Goal: Task Accomplishment & Management: Complete application form

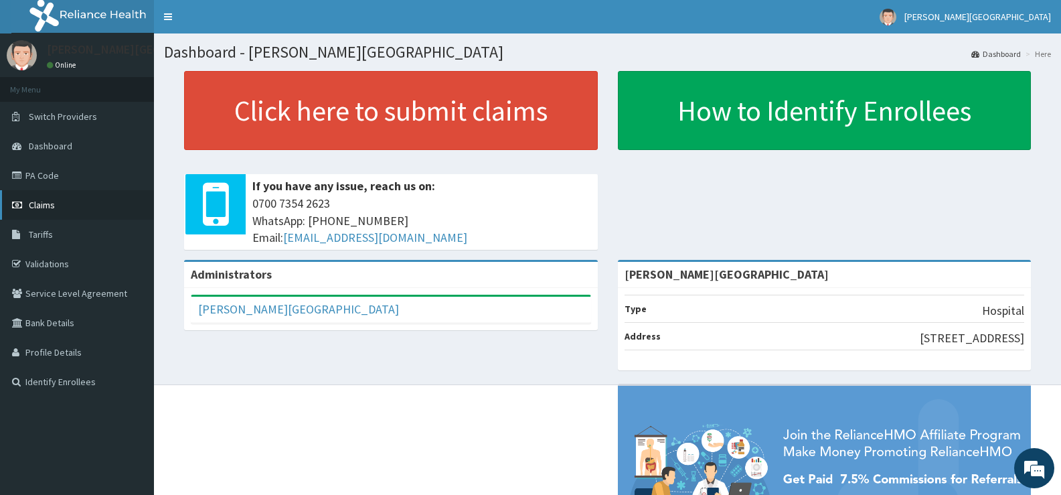
click at [41, 206] on span "Claims" at bounding box center [42, 205] width 26 height 12
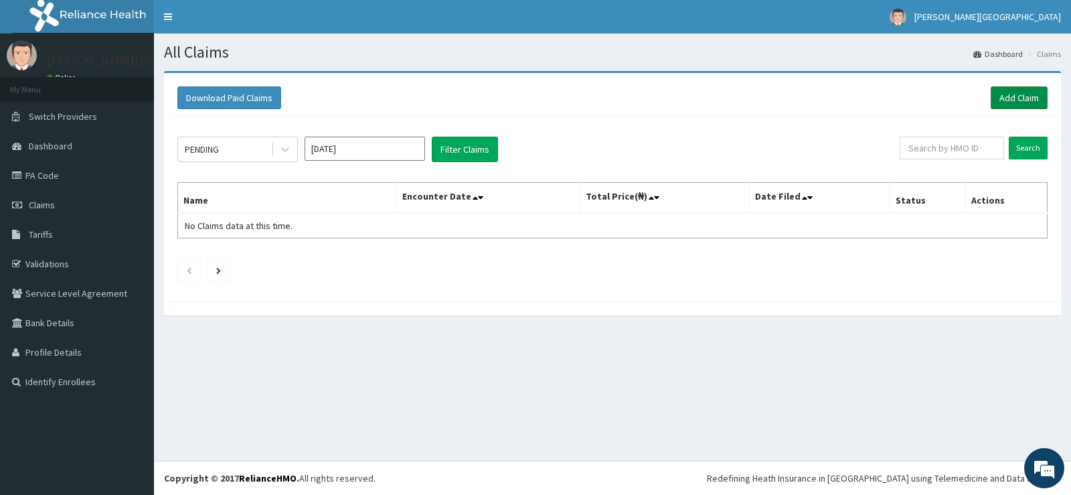
click at [1012, 96] on link "Add Claim" at bounding box center [1019, 97] width 57 height 23
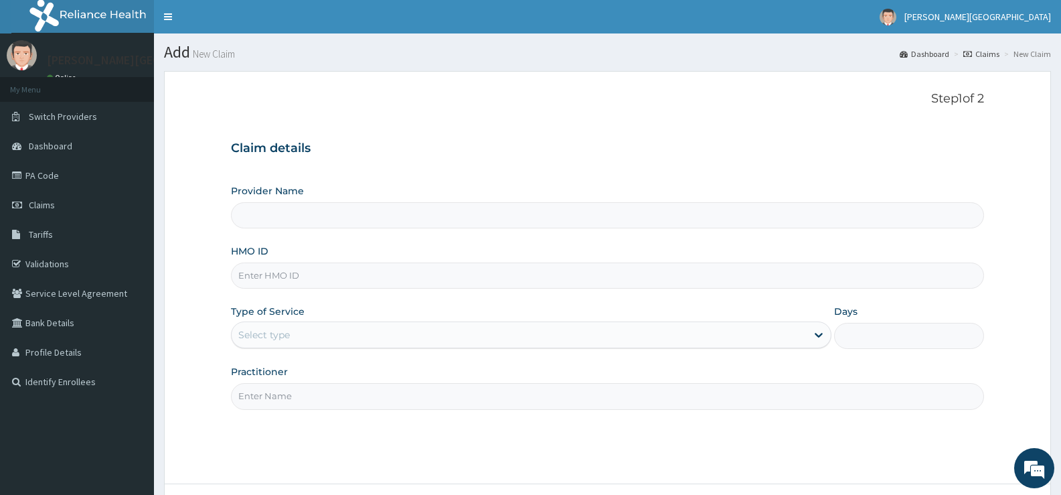
click at [329, 274] on input "HMO ID" at bounding box center [607, 275] width 753 height 26
type input "ADE-TADE HOSPITAL"
type input "FMP/10007/A"
click at [307, 337] on div "Select type" at bounding box center [519, 334] width 574 height 21
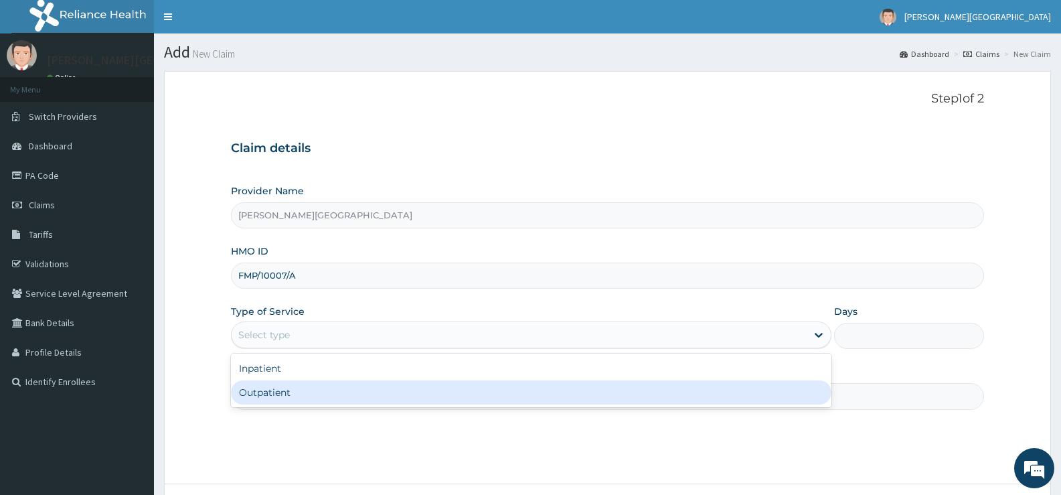
click at [291, 394] on div "Outpatient" at bounding box center [531, 392] width 600 height 24
type input "1"
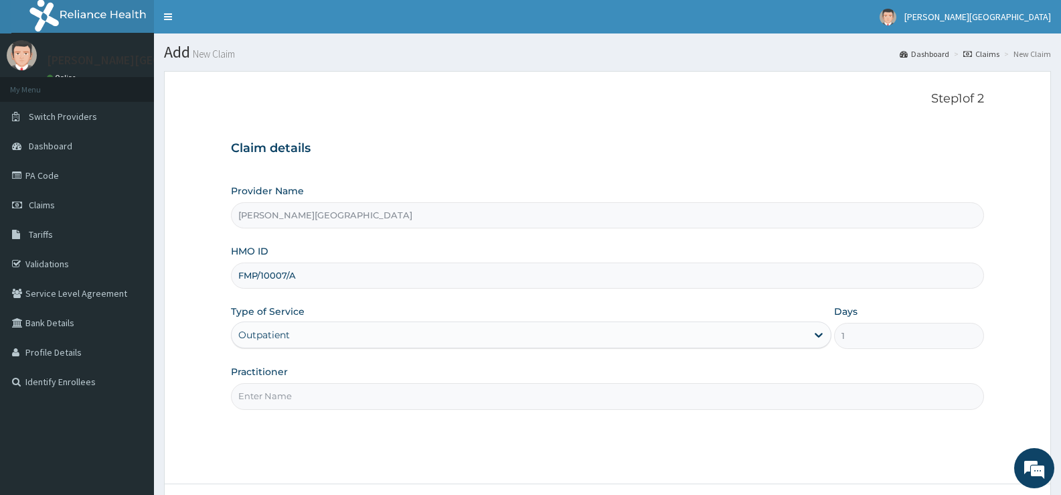
click at [492, 397] on input "Practitioner" at bounding box center [607, 396] width 753 height 26
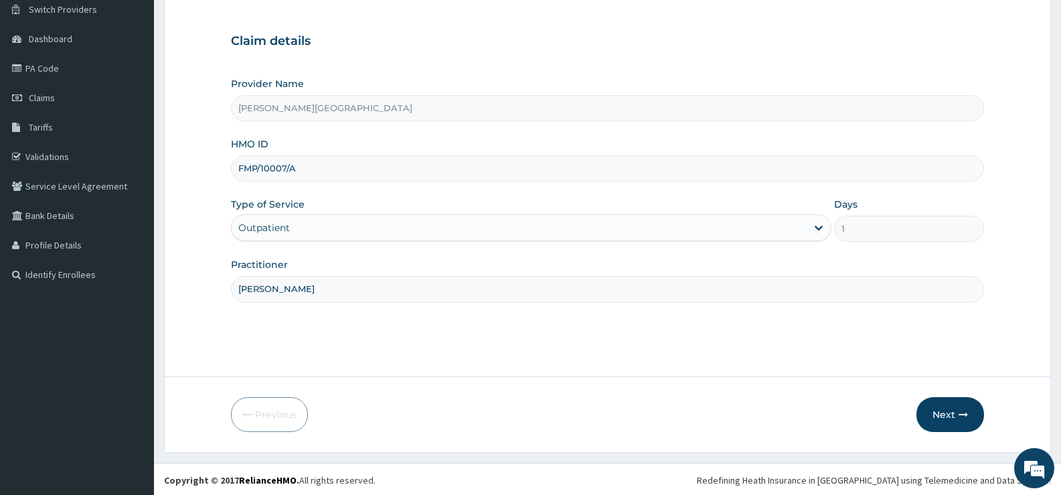
scroll to position [109, 0]
type input "DR TADE"
click at [947, 413] on button "Next" at bounding box center [951, 412] width 68 height 35
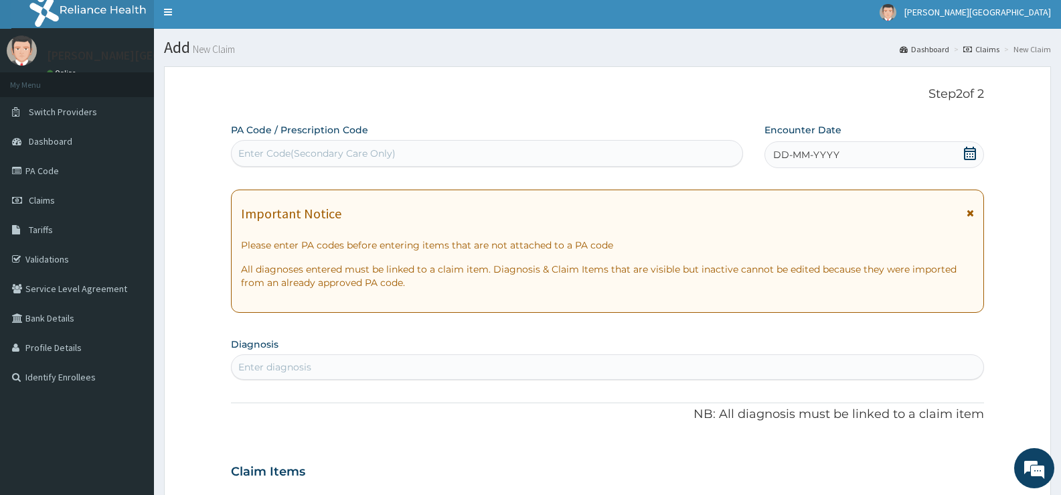
scroll to position [0, 0]
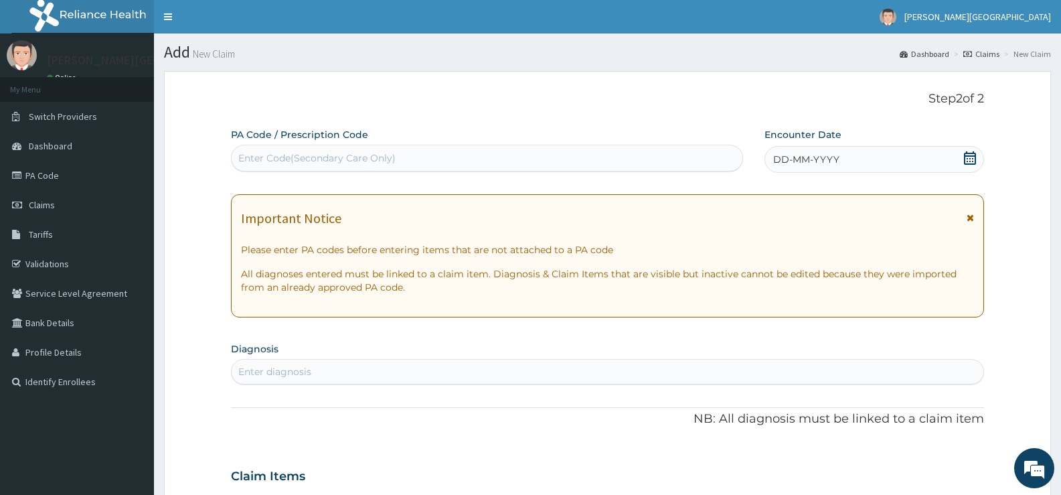
click at [353, 155] on div "Enter Code(Secondary Care Only)" at bounding box center [316, 157] width 157 height 13
click at [967, 160] on icon at bounding box center [969, 157] width 13 height 13
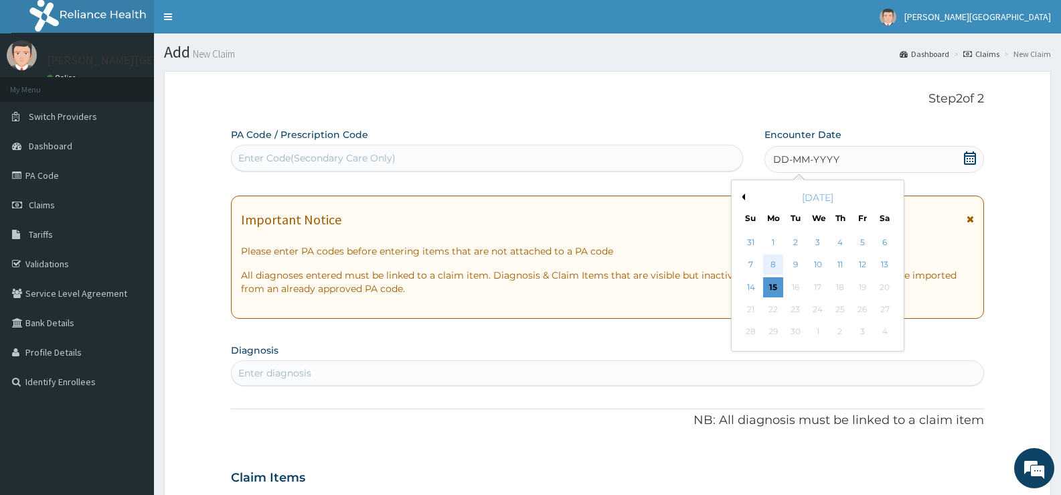
click at [773, 265] on div "8" at bounding box center [773, 265] width 20 height 20
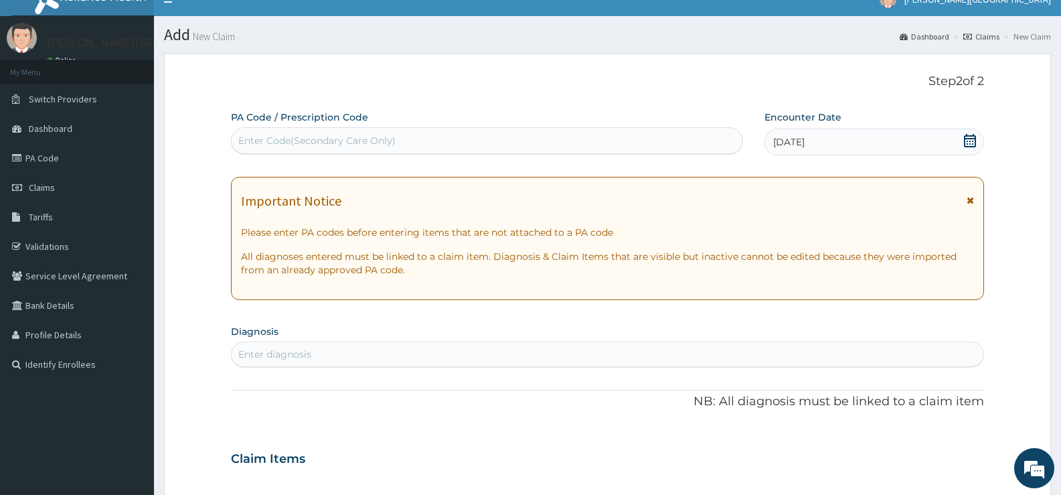
scroll to position [67, 0]
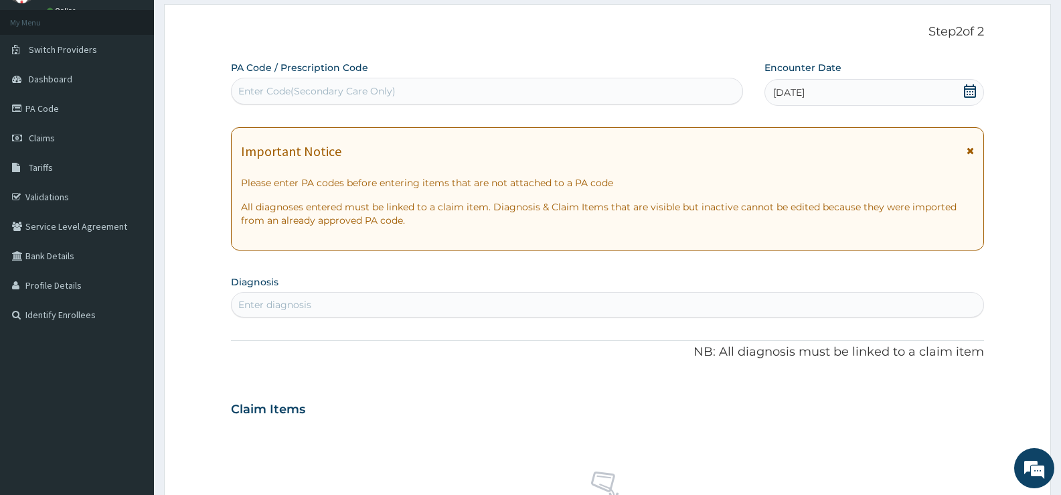
click at [456, 291] on section "Diagnosis Enter diagnosis" at bounding box center [607, 295] width 753 height 46
click at [443, 300] on div "Enter diagnosis" at bounding box center [608, 304] width 752 height 21
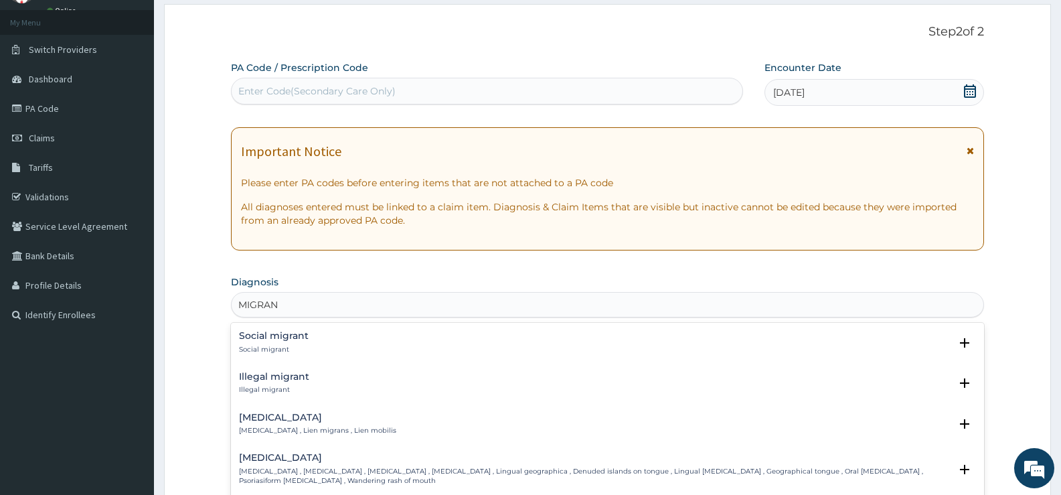
type input "MIGRA"
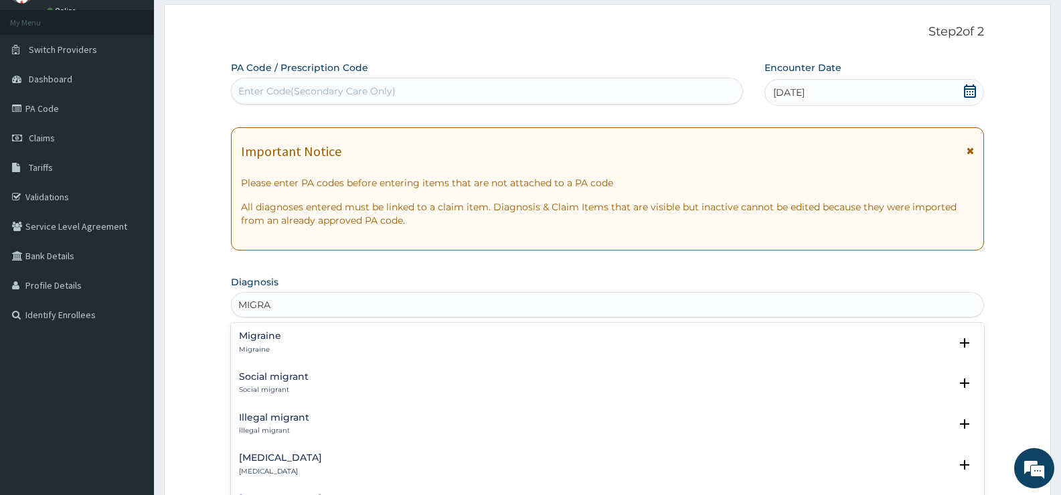
click at [281, 334] on h4 "Migraine" at bounding box center [260, 336] width 42 height 10
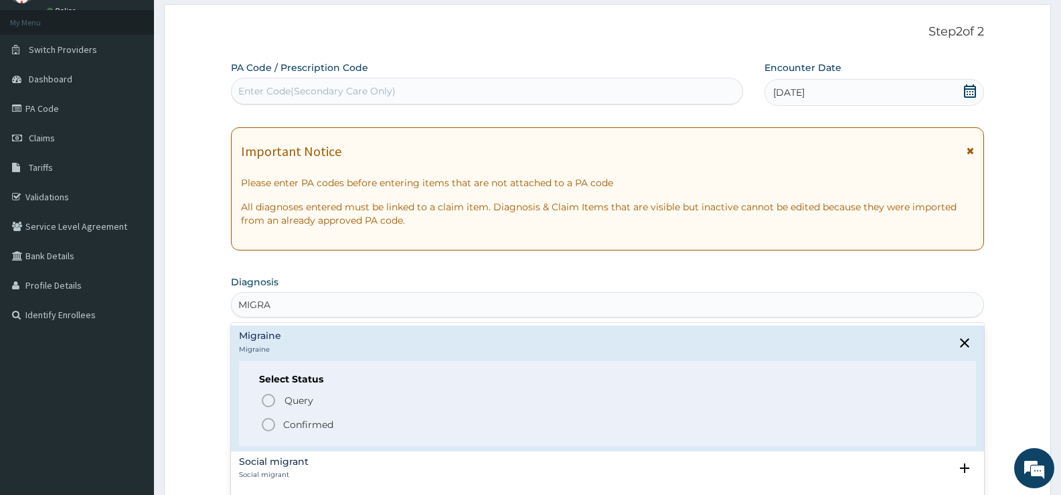
click at [269, 424] on icon "status option filled" at bounding box center [268, 424] width 16 height 16
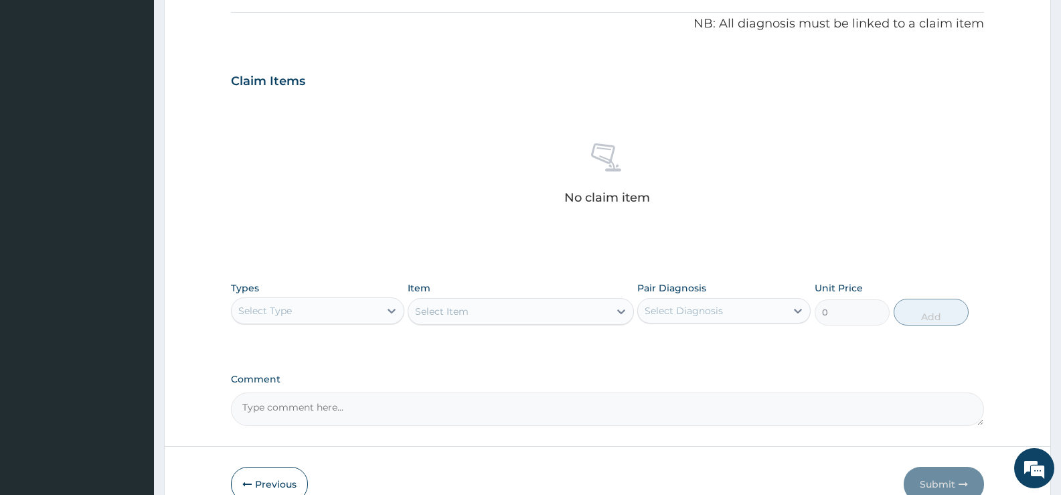
scroll to position [471, 0]
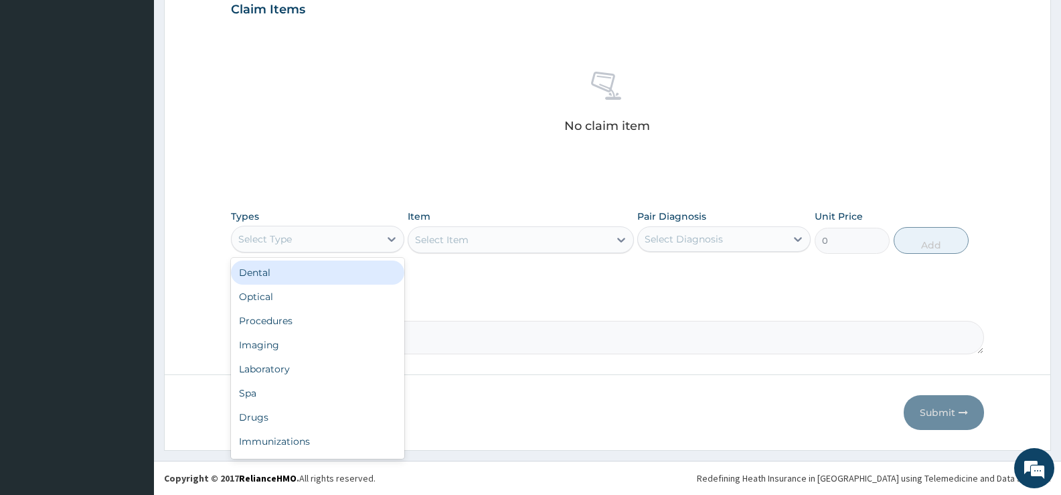
click at [339, 235] on div "Select Type" at bounding box center [306, 238] width 148 height 21
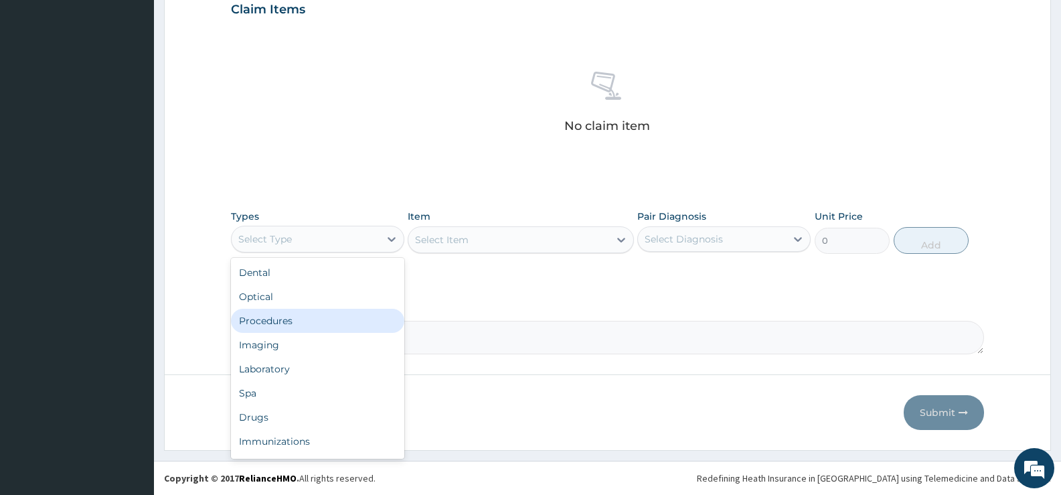
click at [289, 323] on div "Procedures" at bounding box center [317, 321] width 173 height 24
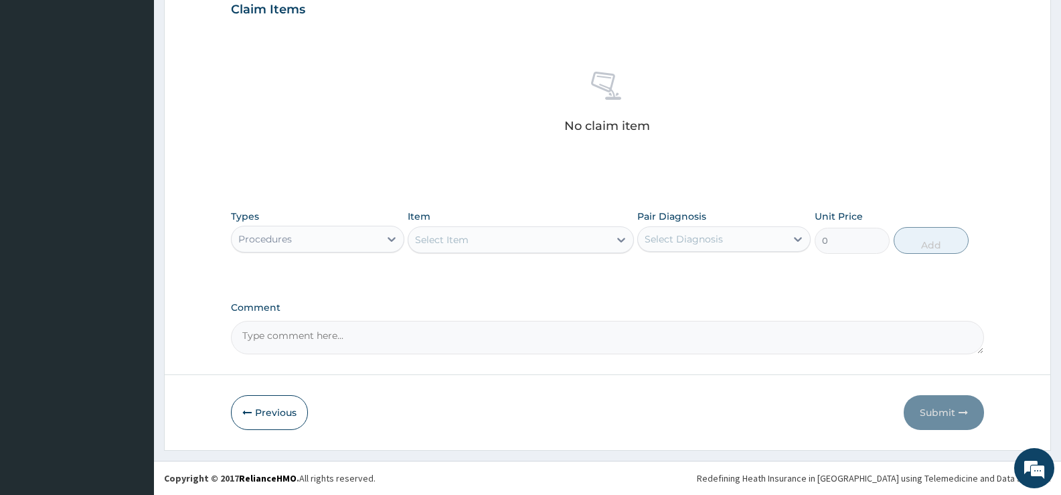
click at [485, 245] on div "Select Item" at bounding box center [508, 239] width 200 height 21
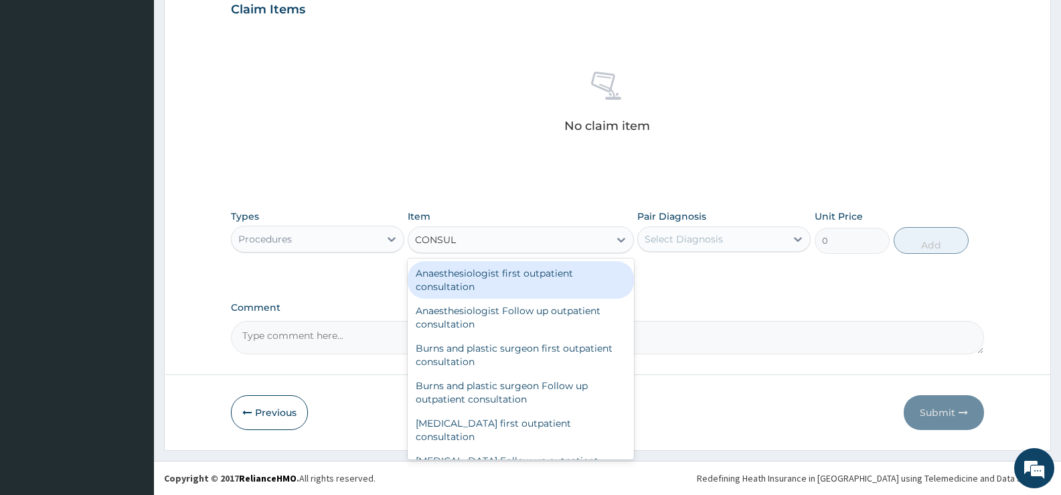
type input "CONSULT"
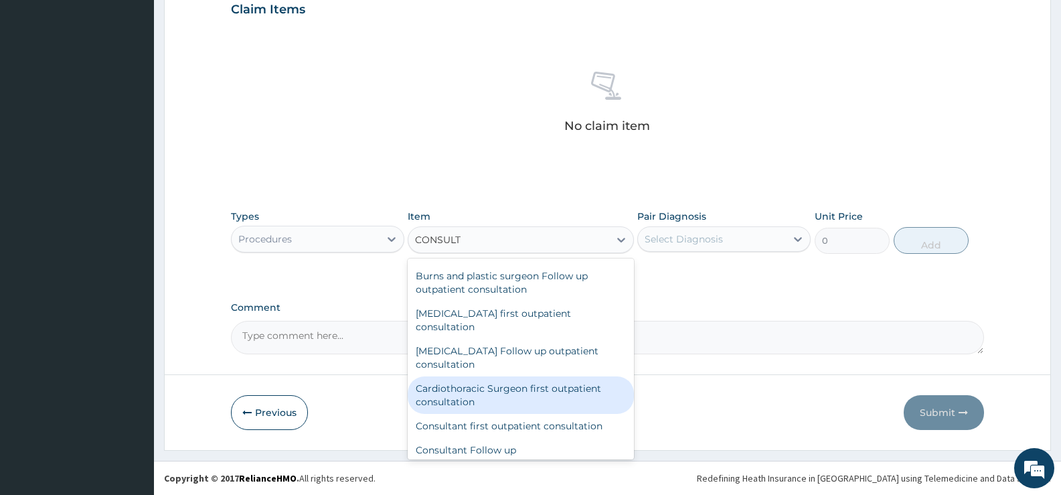
scroll to position [201, 0]
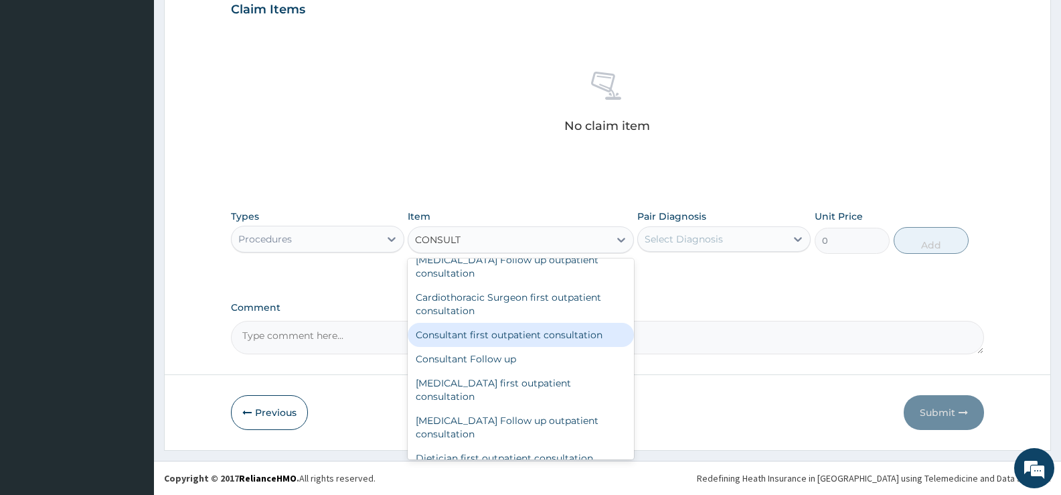
click at [545, 323] on div "Consultant first outpatient consultation" at bounding box center [521, 335] width 226 height 24
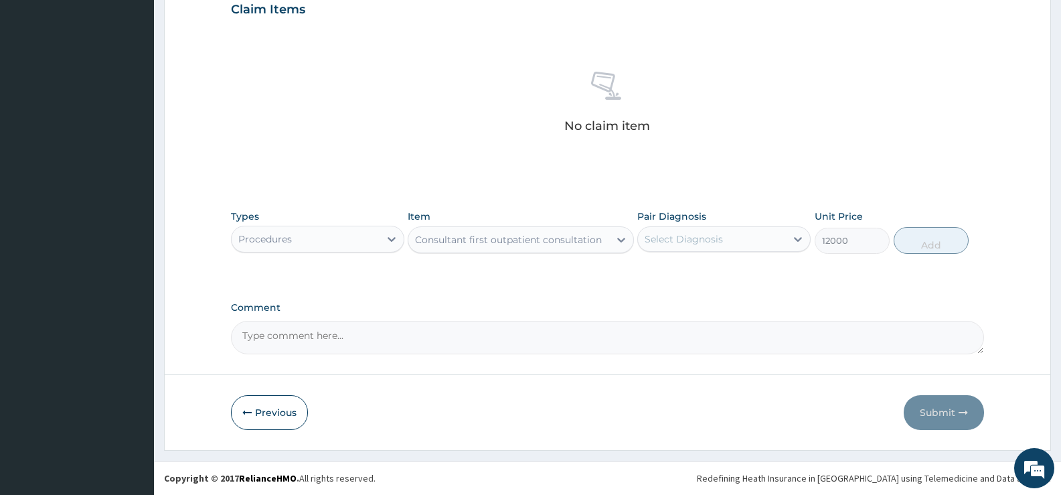
click at [579, 241] on div "Consultant first outpatient consultation" at bounding box center [508, 239] width 187 height 13
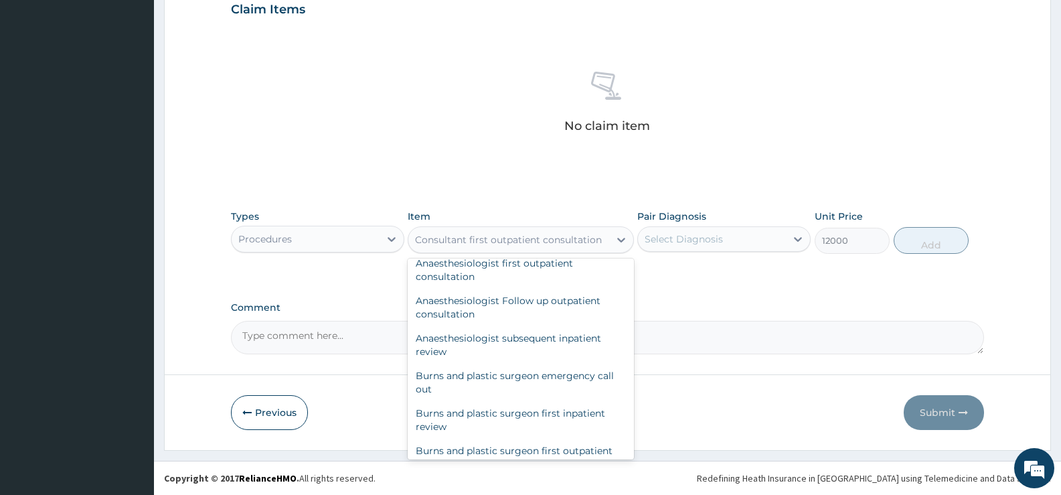
scroll to position [51780, 0]
type input "2400"
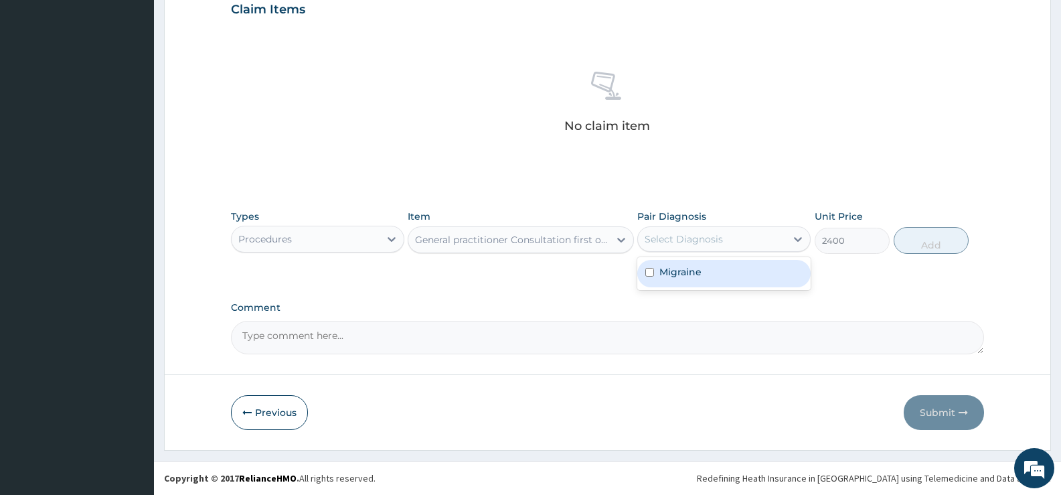
click at [688, 239] on div "Select Diagnosis" at bounding box center [684, 238] width 78 height 13
click at [678, 274] on label "Migraine" at bounding box center [680, 271] width 42 height 13
checkbox input "true"
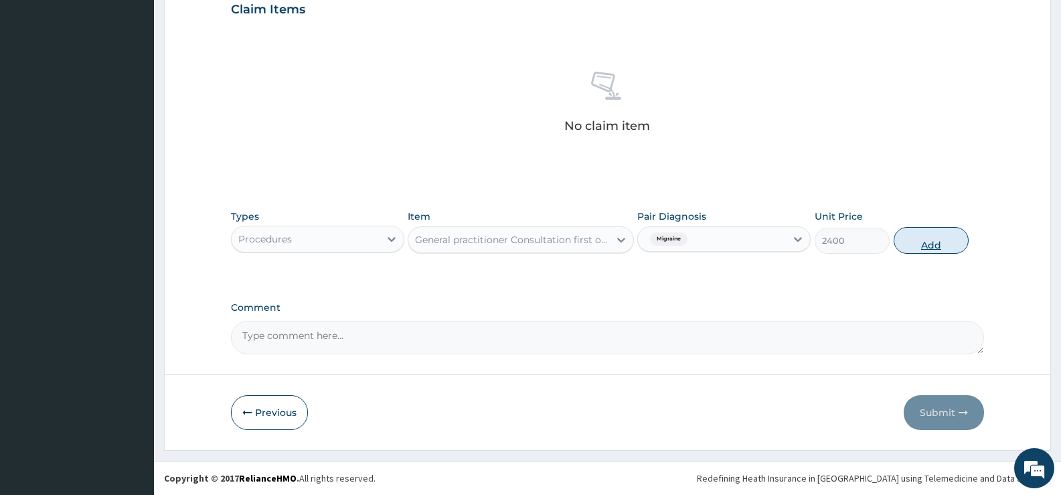
click at [932, 249] on button "Add" at bounding box center [931, 240] width 75 height 27
type input "0"
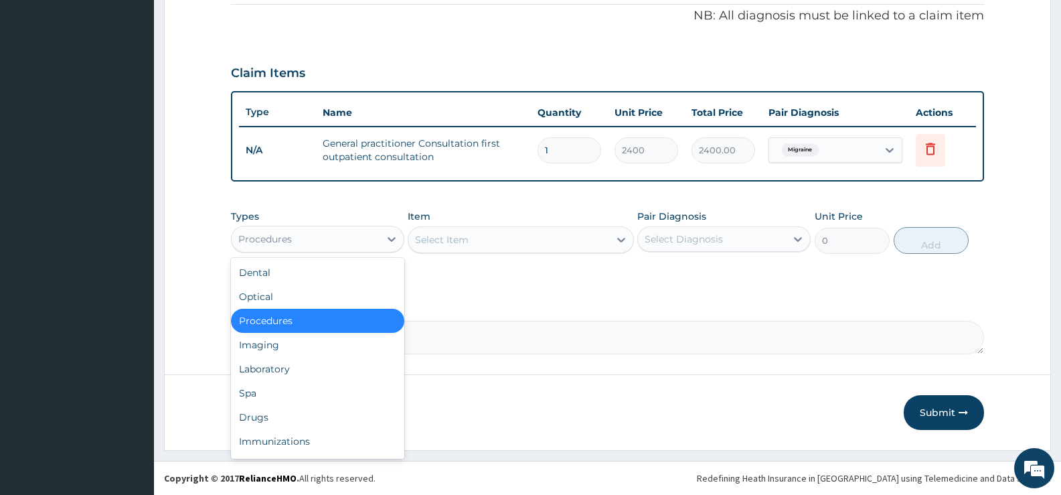
click at [349, 236] on div "Procedures" at bounding box center [306, 238] width 148 height 21
click at [273, 420] on div "Drugs" at bounding box center [317, 417] width 173 height 24
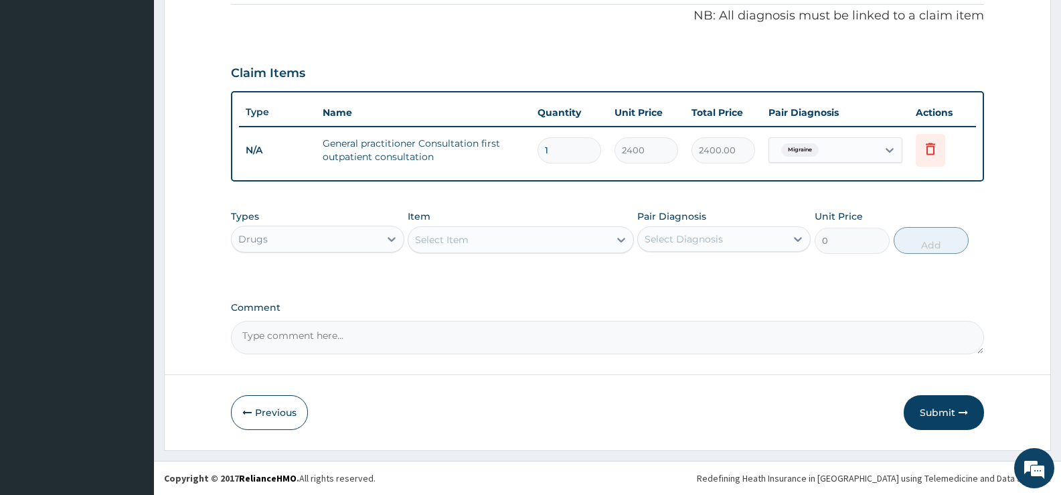
click at [491, 244] on div "Select Item" at bounding box center [508, 239] width 200 height 21
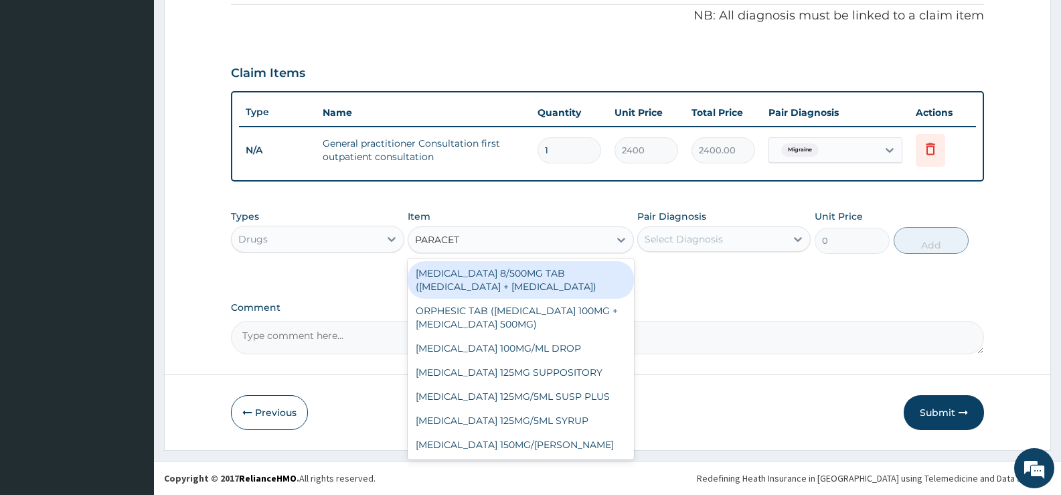
type input "PARACETA"
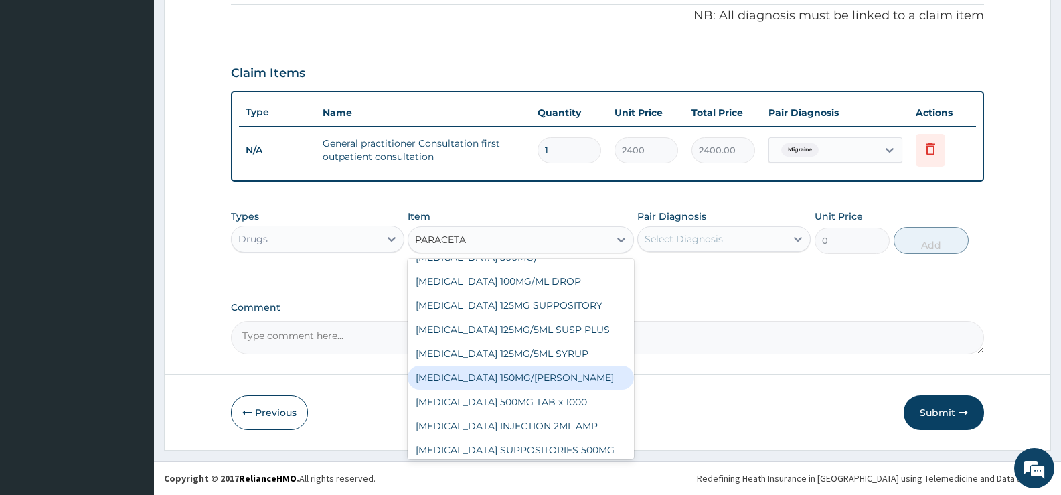
scroll to position [72, 0]
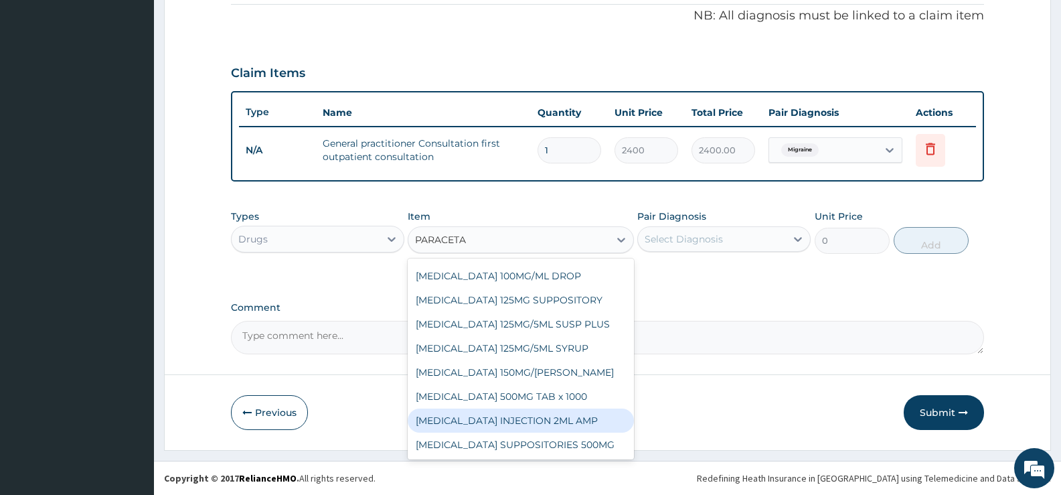
click at [526, 423] on div "PARACETAMOL INJECTION 2ML AMP" at bounding box center [521, 420] width 226 height 24
type input "700"
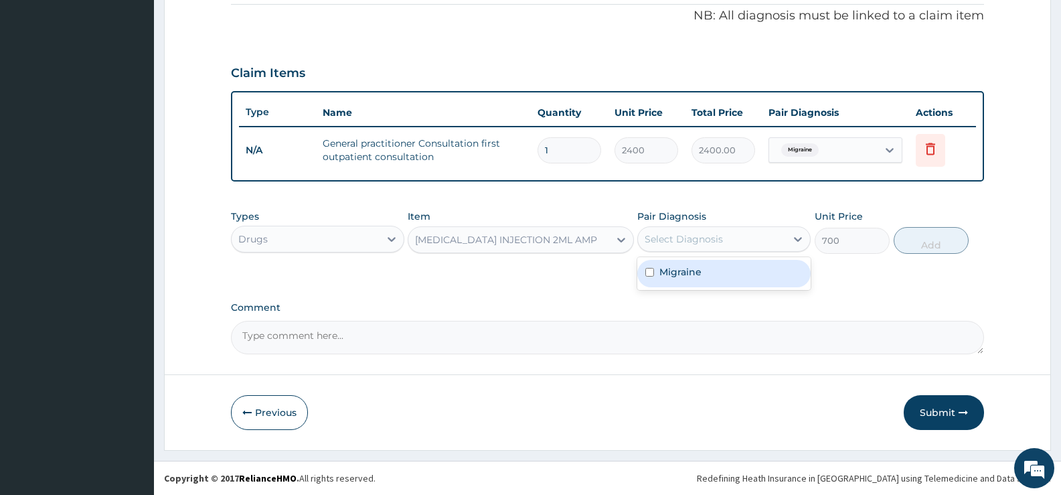
drag, startPoint x: 678, startPoint y: 239, endPoint x: 678, endPoint y: 260, distance: 20.8
click at [678, 240] on div "Select Diagnosis" at bounding box center [684, 238] width 78 height 13
click at [676, 271] on label "Migraine" at bounding box center [680, 271] width 42 height 13
checkbox input "true"
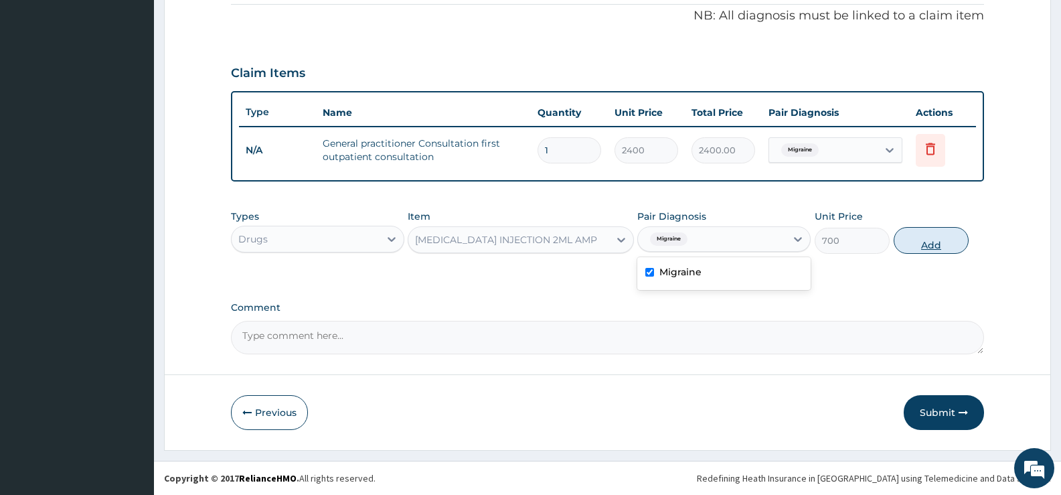
click at [931, 245] on button "Add" at bounding box center [931, 240] width 75 height 27
type input "0"
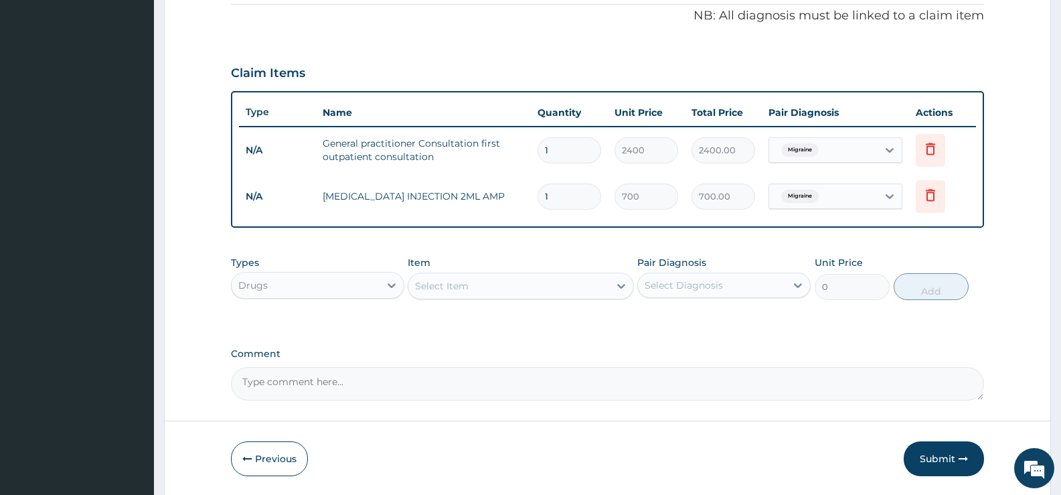
type input "0.00"
type input "2"
type input "1400.00"
type input "2"
click at [473, 285] on div "Select Item" at bounding box center [508, 285] width 200 height 21
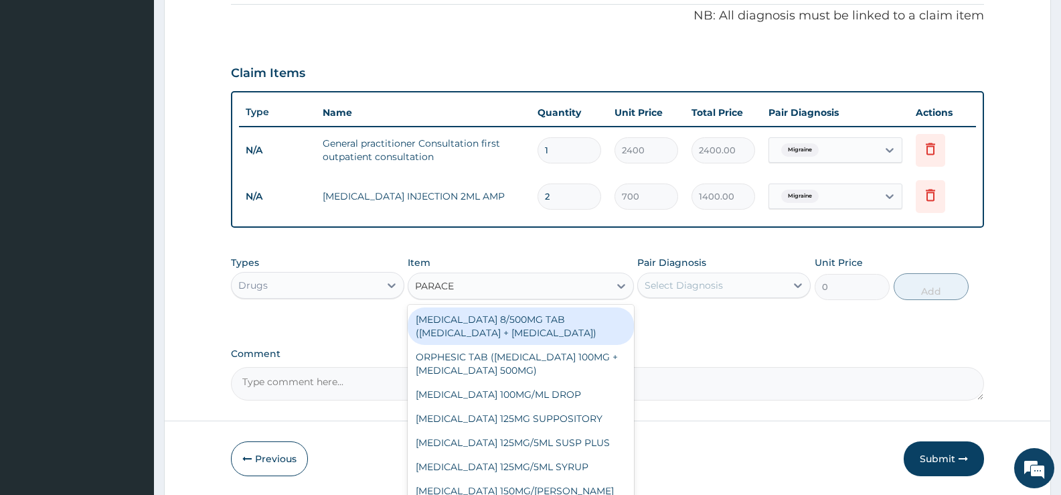
type input "PARACET"
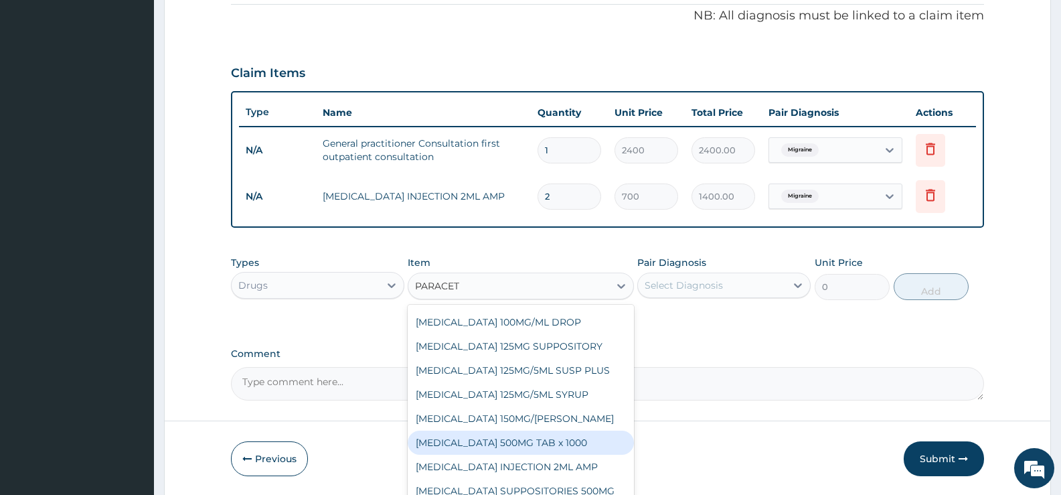
click at [563, 447] on div "PARACETAMOL 500MG TAB x 1000" at bounding box center [521, 442] width 226 height 24
type input "30"
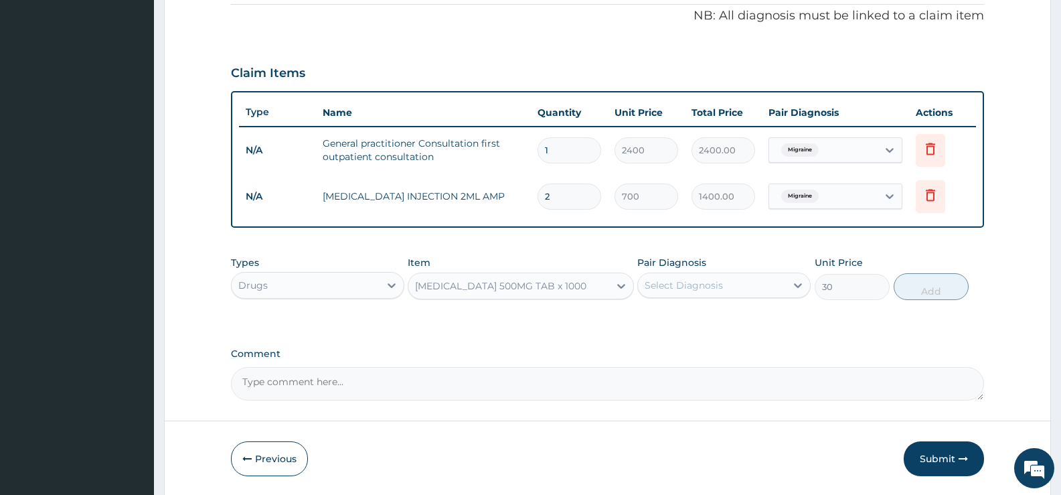
click at [674, 295] on div "Select Diagnosis" at bounding box center [712, 284] width 148 height 21
click at [678, 318] on label "Migraine" at bounding box center [680, 317] width 42 height 13
checkbox input "true"
click at [928, 290] on button "Add" at bounding box center [931, 286] width 75 height 27
type input "0"
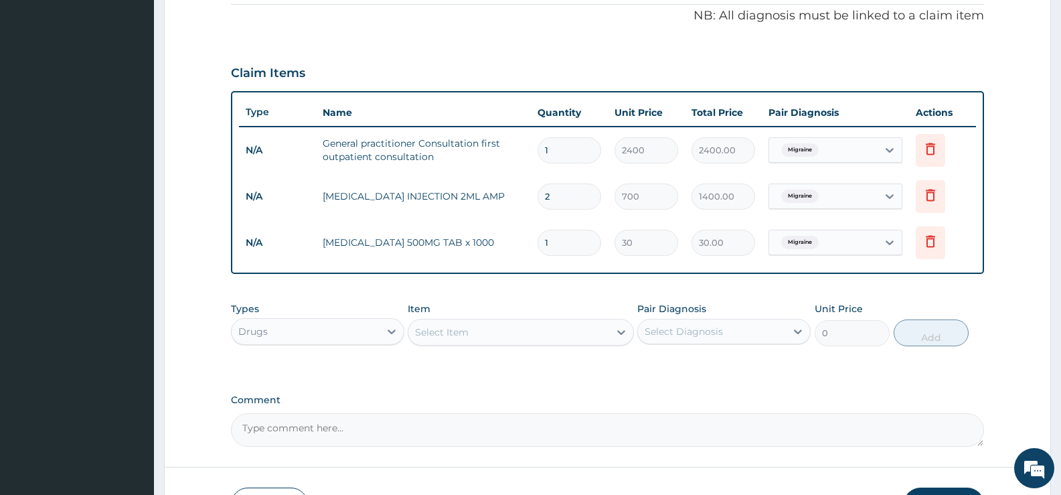
type input "18"
type input "540.00"
type input "18"
click at [545, 284] on div "PA Code / Prescription Code Enter Code(Secondary Care Only) Encounter Date 08-0…" at bounding box center [607, 84] width 753 height 726
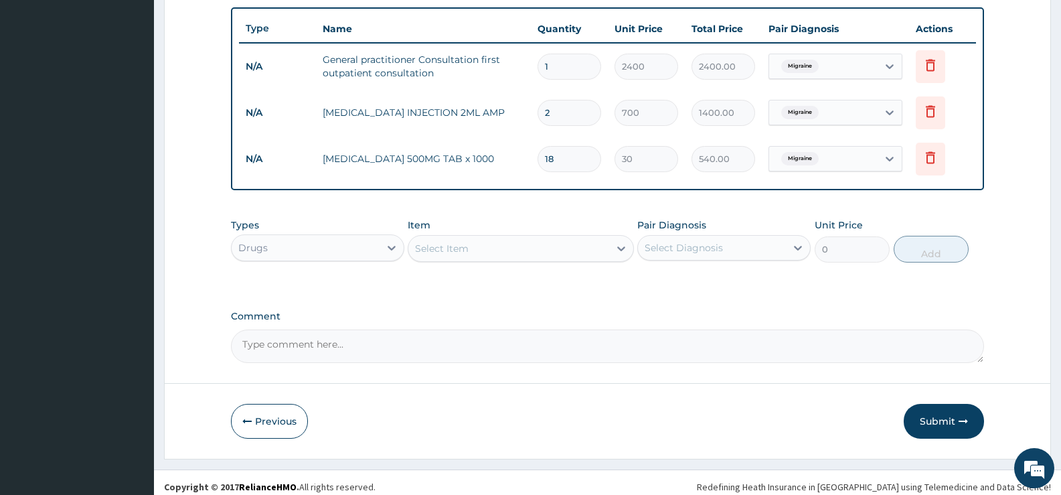
scroll to position [499, 0]
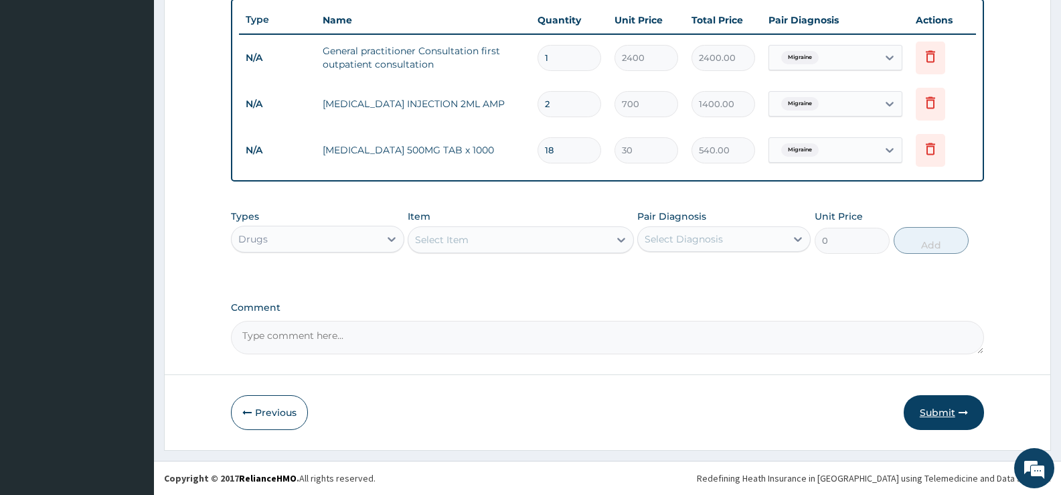
click at [941, 412] on button "Submit" at bounding box center [944, 412] width 80 height 35
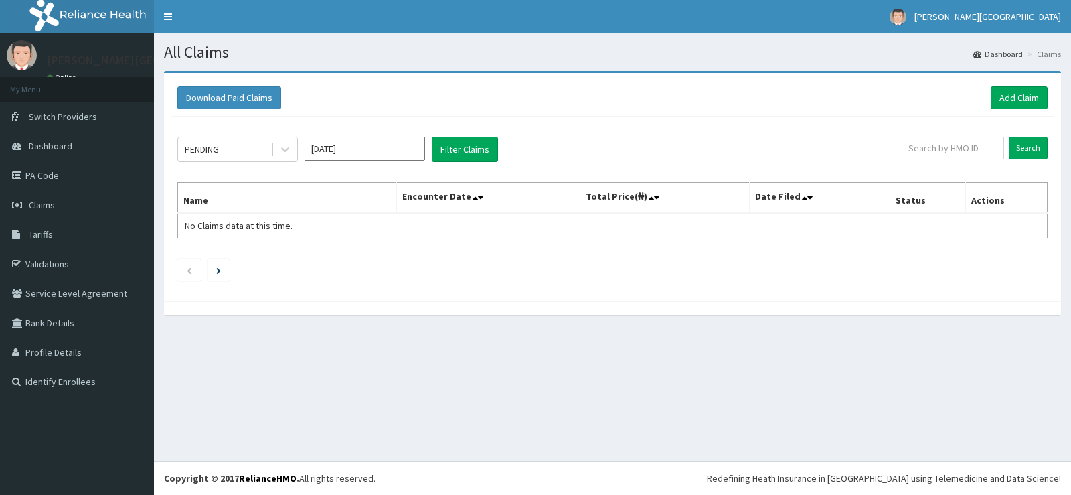
click at [853, 144] on div "PENDING Sep 2025 Filter Claims" at bounding box center [538, 149] width 722 height 25
click at [949, 147] on input "text" at bounding box center [952, 148] width 105 height 23
type input "FMP/10007/A"
click at [1023, 150] on input "Search" at bounding box center [1028, 148] width 39 height 23
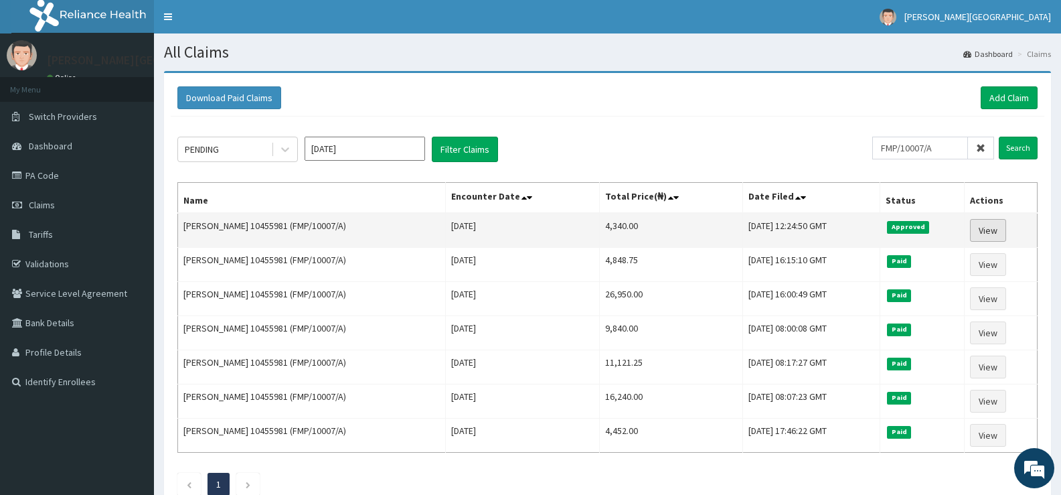
click at [991, 230] on link "View" at bounding box center [988, 230] width 36 height 23
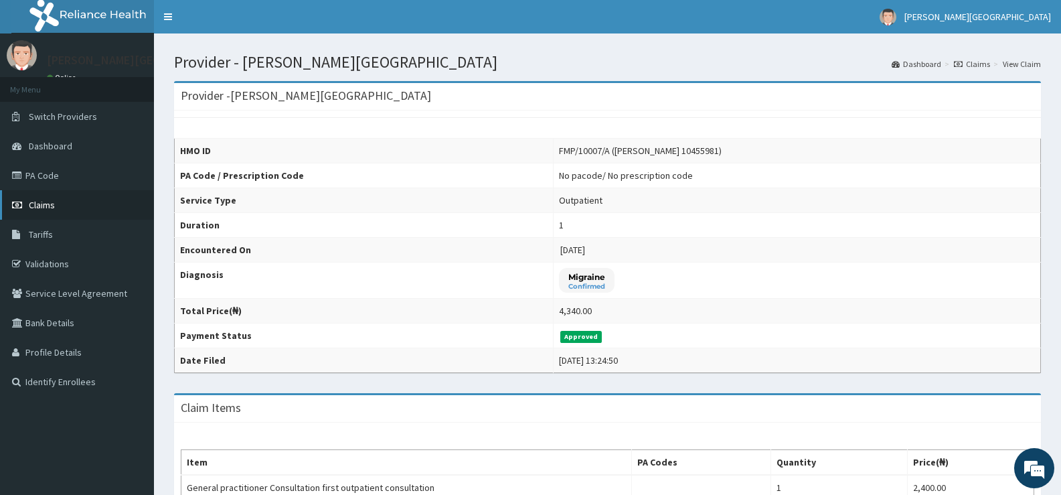
click at [40, 206] on span "Claims" at bounding box center [42, 205] width 26 height 12
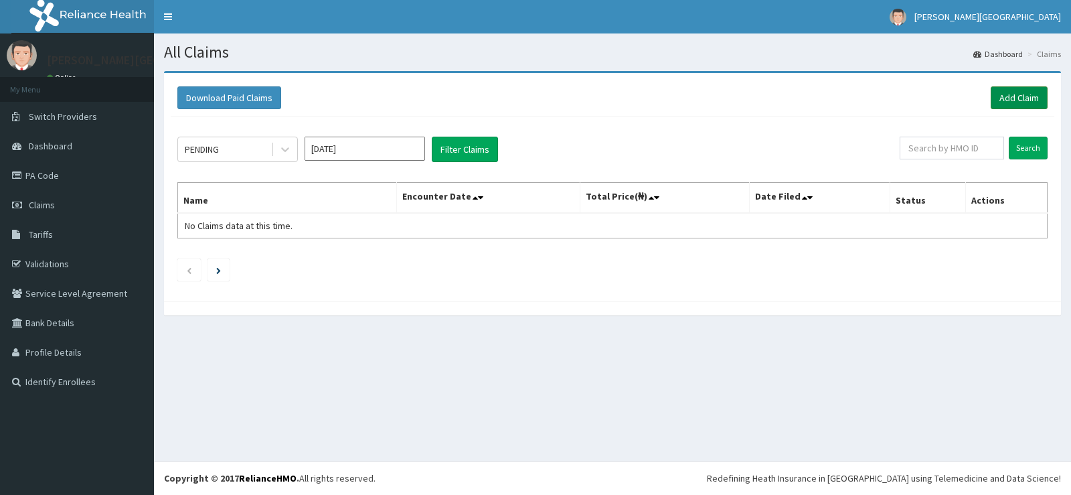
click at [1005, 96] on link "Add Claim" at bounding box center [1019, 97] width 57 height 23
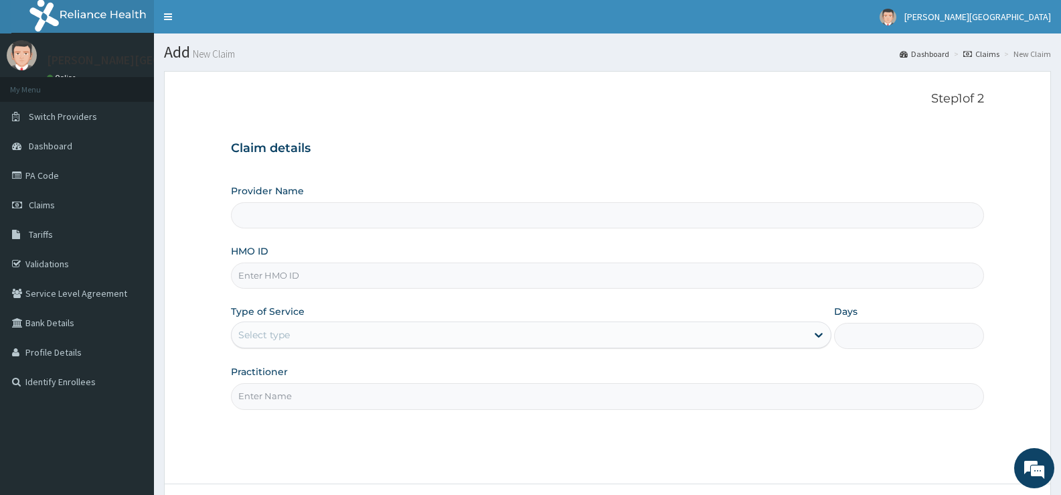
click at [296, 269] on input "HMO ID" at bounding box center [607, 275] width 753 height 26
type input "[PERSON_NAME][GEOGRAPHIC_DATA]"
type input "HPL/10084/A"
click at [47, 263] on link "Validations" at bounding box center [77, 263] width 154 height 29
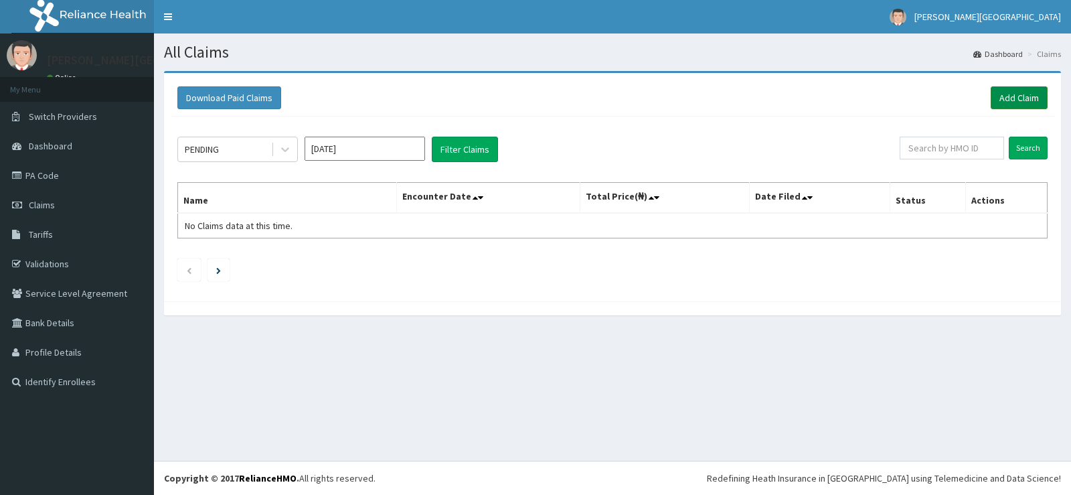
click at [1020, 96] on link "Add Claim" at bounding box center [1019, 97] width 57 height 23
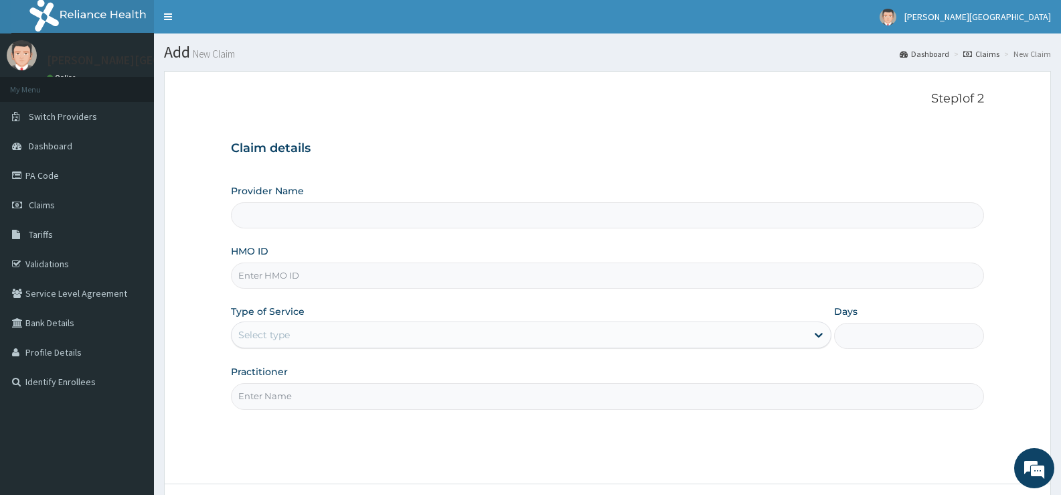
click at [310, 276] on input "HMO ID" at bounding box center [607, 275] width 753 height 26
paste input "HPL/10084/A"
type input "HPL/10084/A"
type input "[PERSON_NAME][GEOGRAPHIC_DATA]"
type input "HPL/10084/A"
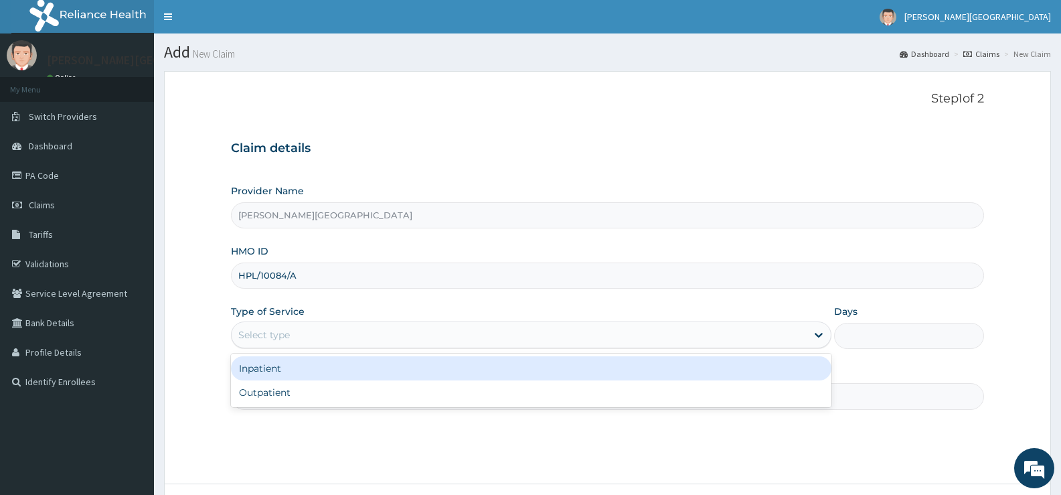
click at [348, 335] on div "Select type" at bounding box center [519, 334] width 574 height 21
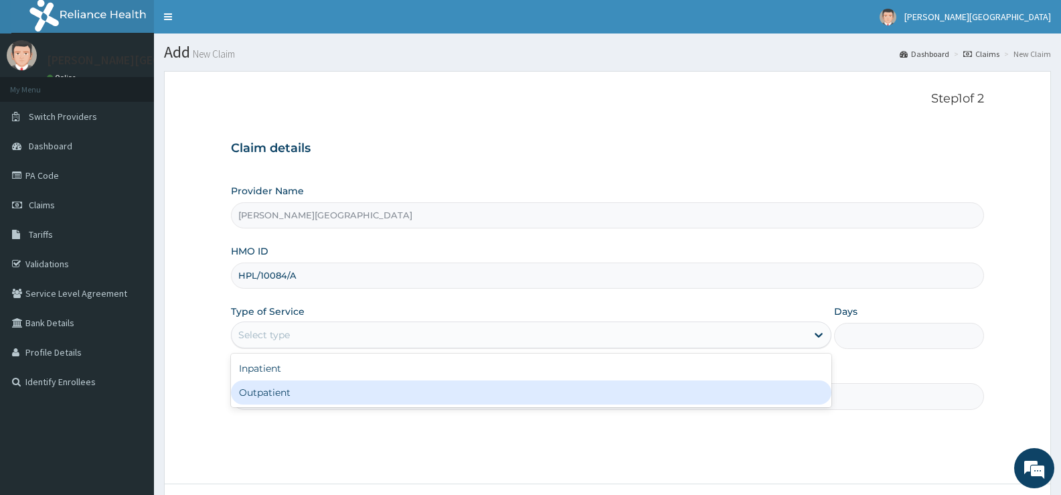
click at [301, 394] on div "Outpatient" at bounding box center [531, 392] width 600 height 24
type input "1"
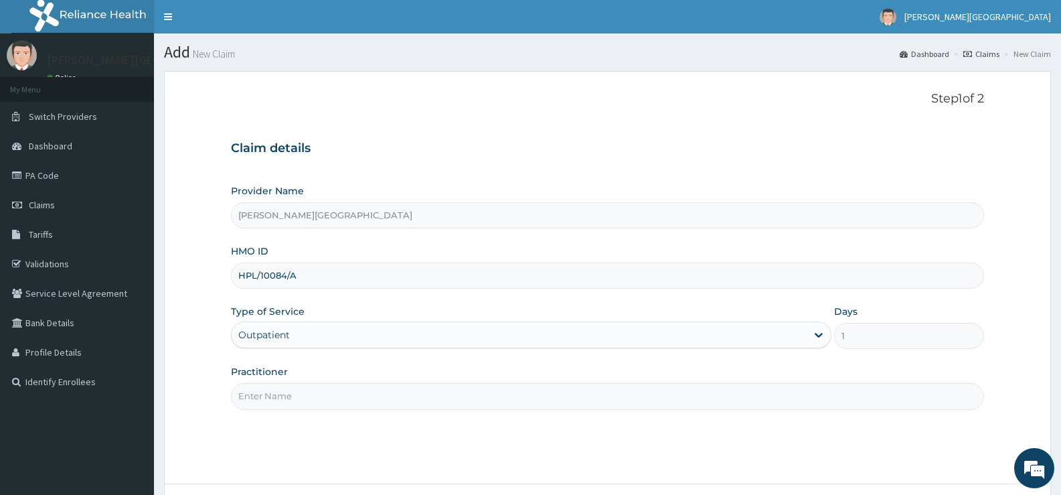
click at [572, 410] on div "Step 1 of 2 Claim details Provider Name [PERSON_NAME] HOSPITAL HMO ID HPL/10084…" at bounding box center [607, 277] width 753 height 371
click at [570, 406] on input "Practitioner" at bounding box center [607, 396] width 753 height 26
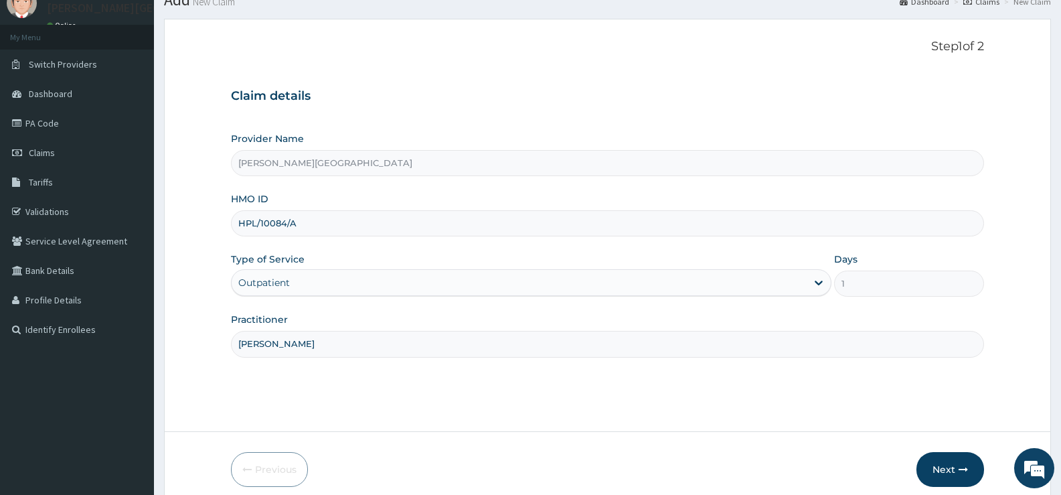
scroll to position [109, 0]
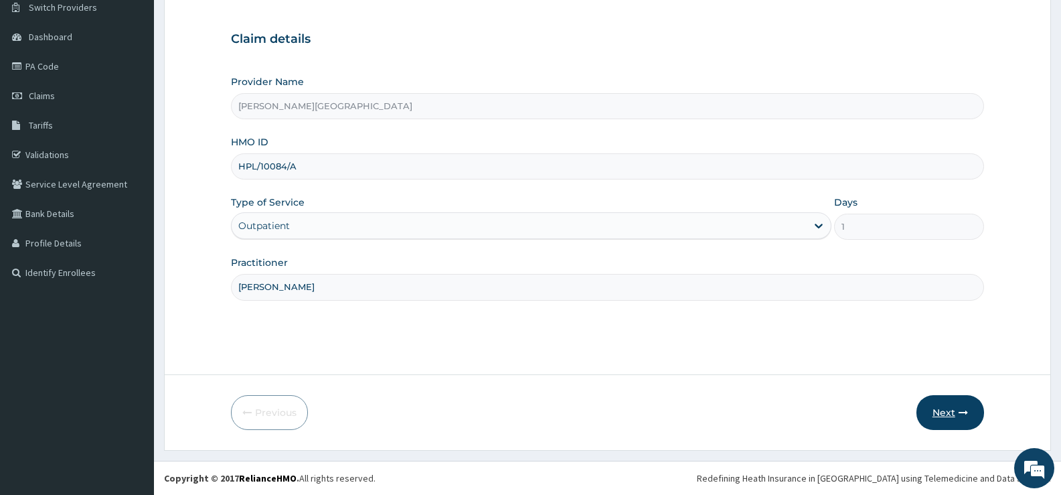
type input "[PERSON_NAME]"
click at [940, 412] on button "Next" at bounding box center [951, 412] width 68 height 35
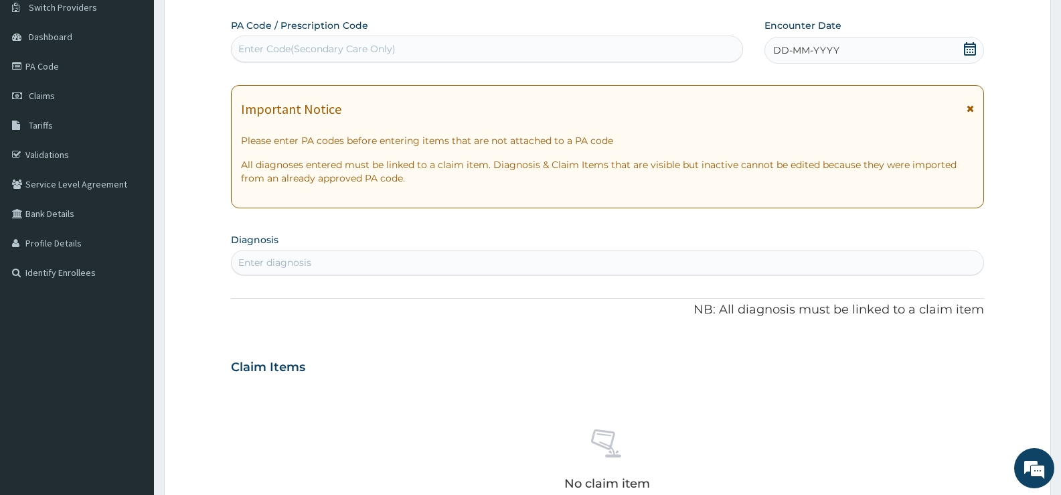
click at [481, 51] on div "Enter Code(Secondary Care Only)" at bounding box center [487, 48] width 511 height 21
type input "PA/AFA819"
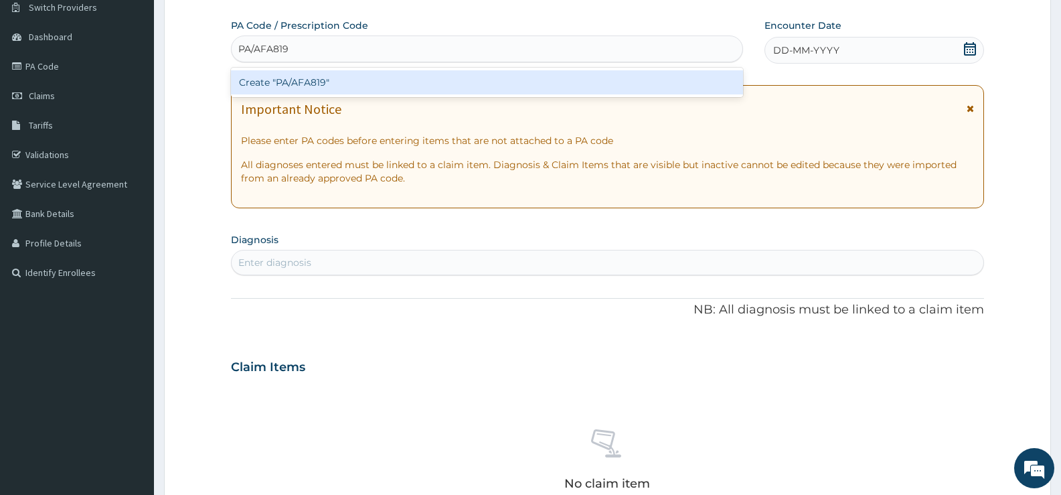
click at [463, 70] on div "Create "PA/AFA819"" at bounding box center [487, 82] width 512 height 29
click at [461, 78] on div "Create "PA/AFA819"" at bounding box center [487, 82] width 512 height 24
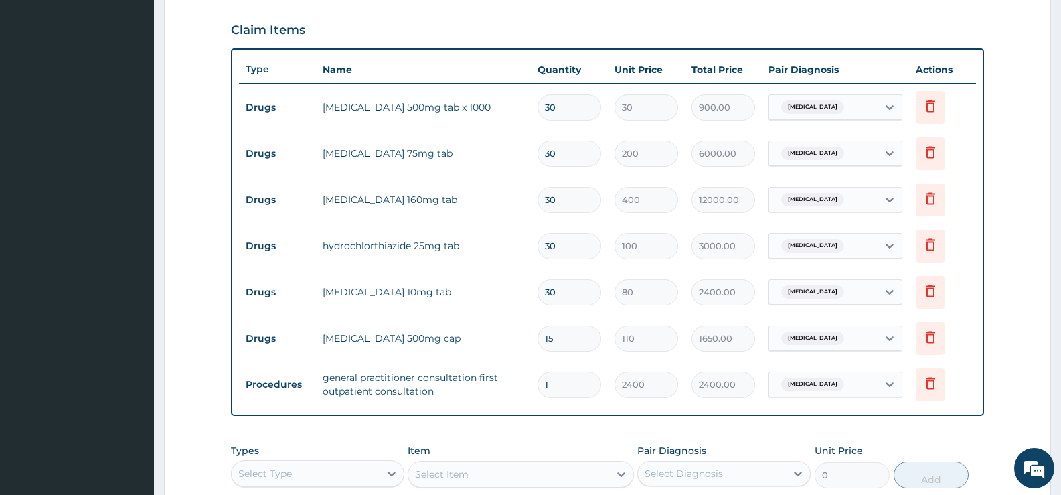
scroll to position [453, 0]
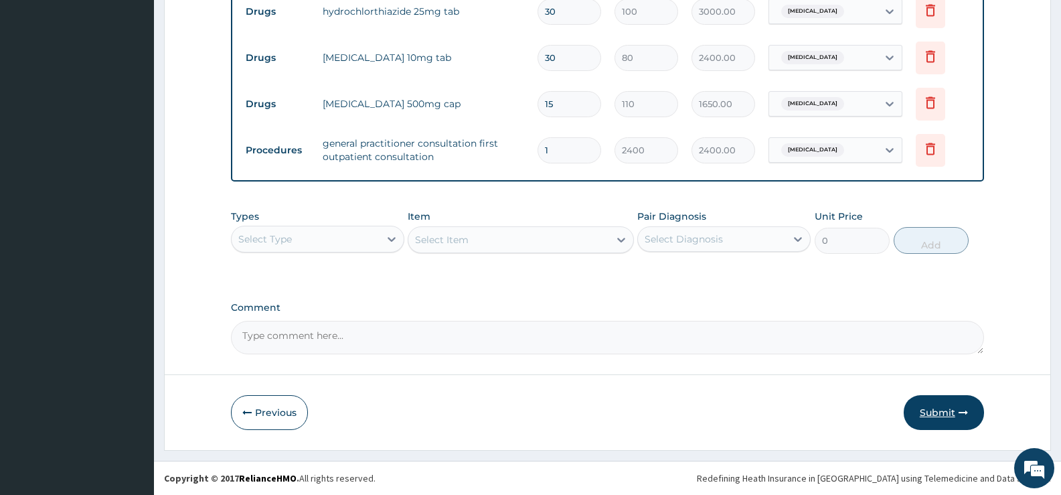
click at [945, 414] on button "Submit" at bounding box center [944, 412] width 80 height 35
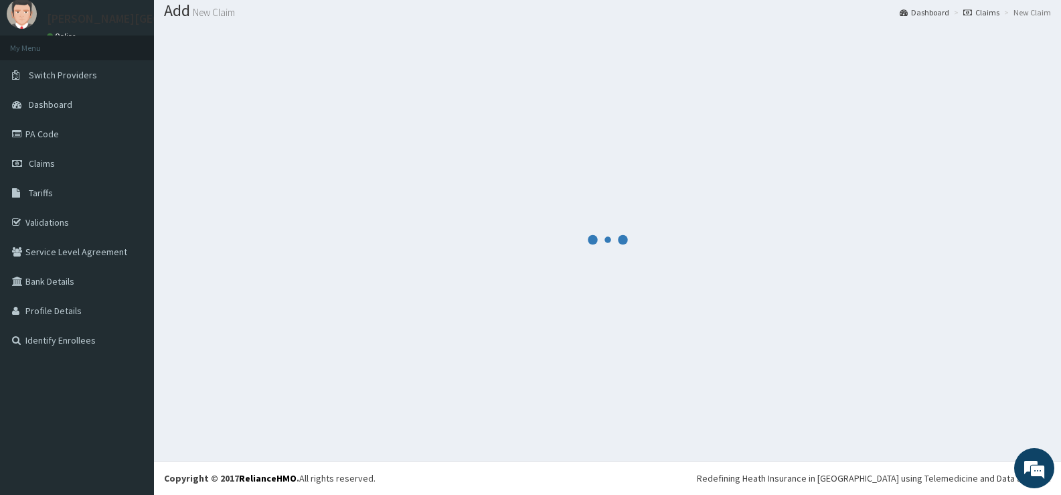
scroll to position [42, 0]
click at [975, 90] on div at bounding box center [607, 239] width 887 height 420
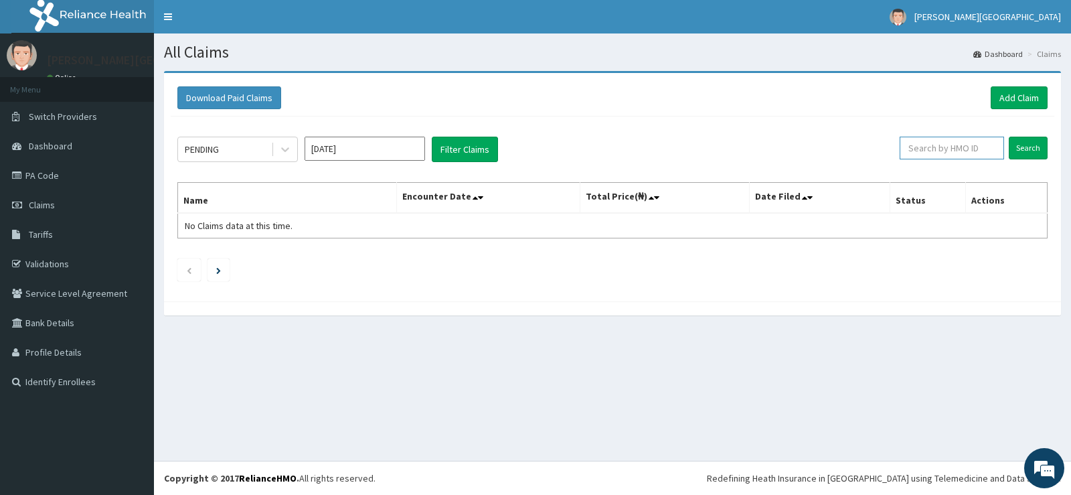
click at [969, 146] on input "text" at bounding box center [952, 148] width 105 height 23
type input "HPL/10084/A"
click at [1026, 155] on input "Search" at bounding box center [1028, 148] width 39 height 23
